Goal: Navigation & Orientation: Go to known website

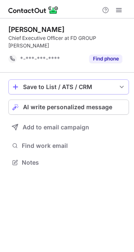
scroll to position [149, 134]
